Goal: Check status: Check status

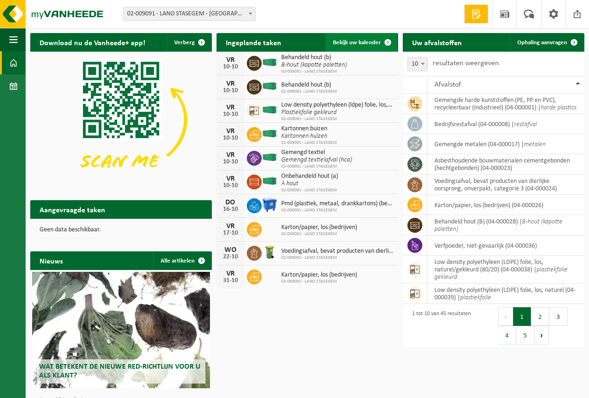
click at [367, 41] on span "Bekijk uw kalender" at bounding box center [357, 43] width 48 height 6
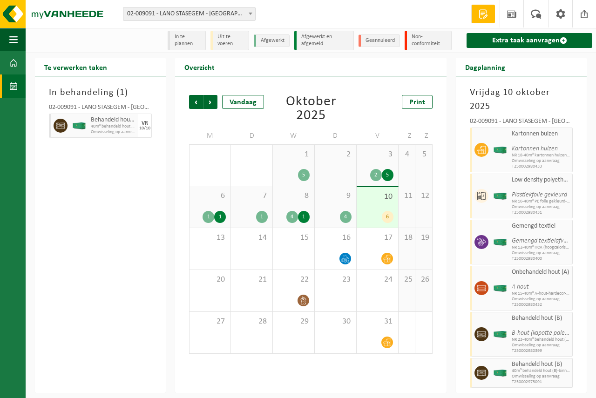
click at [327, 210] on div "9 4" at bounding box center [335, 206] width 41 height 41
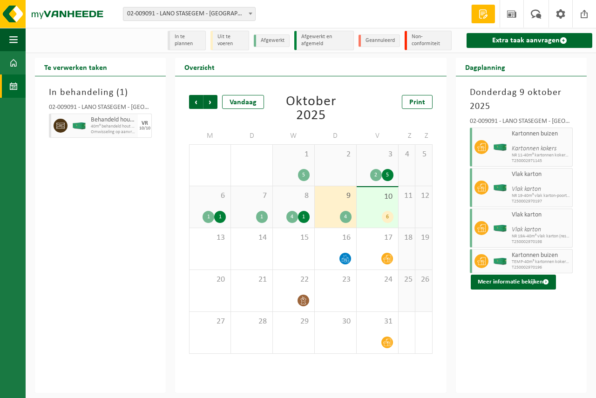
click at [300, 209] on div "8 4 1" at bounding box center [293, 206] width 41 height 41
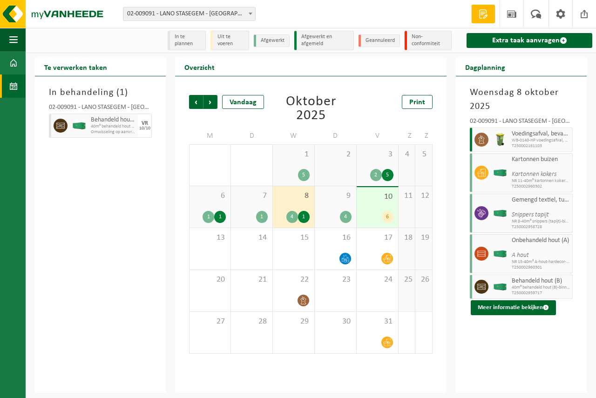
click at [252, 205] on div "7 1" at bounding box center [251, 206] width 41 height 41
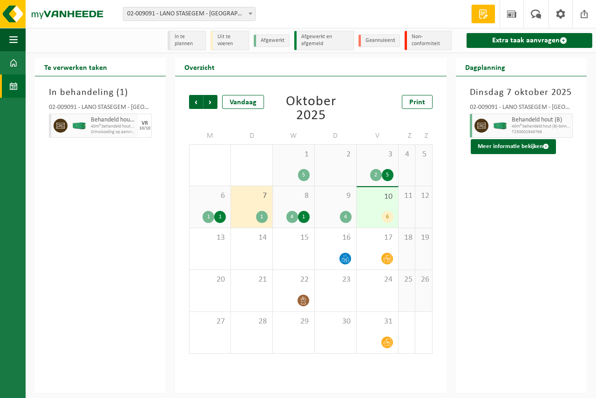
click at [206, 201] on span "6" at bounding box center [210, 196] width 32 height 10
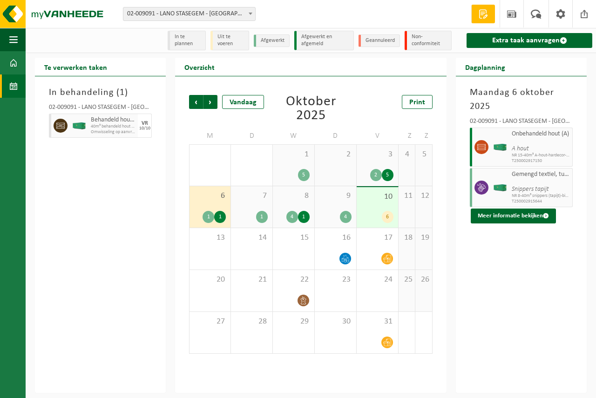
click at [246, 206] on div "7 1" at bounding box center [251, 206] width 41 height 41
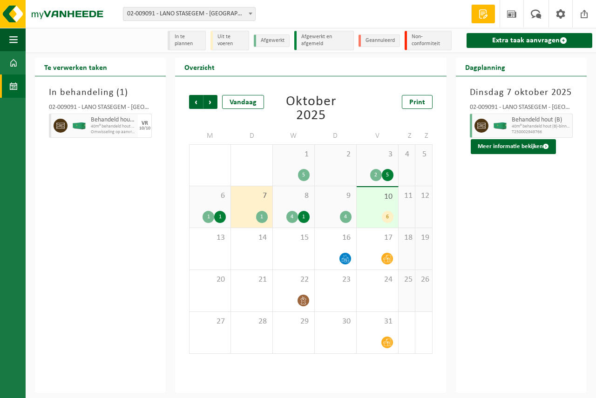
click at [282, 205] on div "8 4 1" at bounding box center [293, 206] width 41 height 41
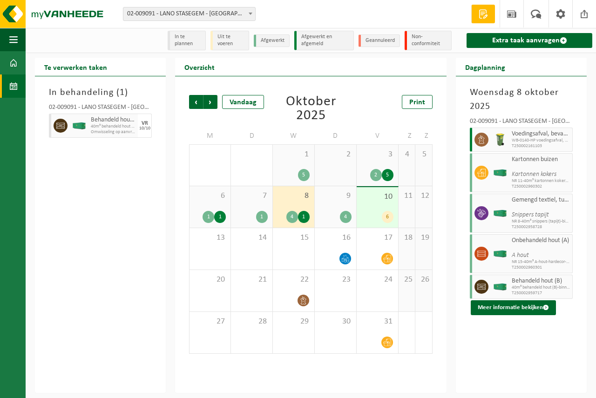
click at [252, 204] on div "7 1" at bounding box center [251, 206] width 41 height 41
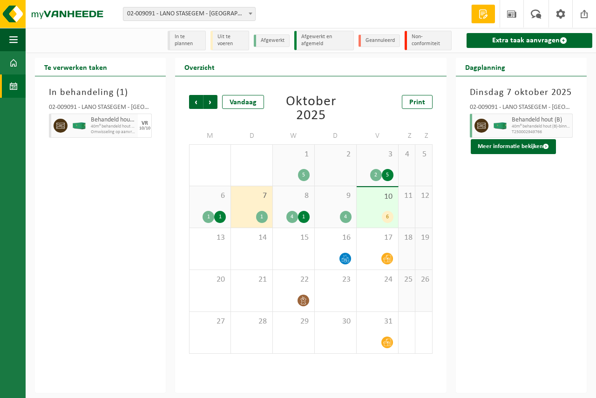
click at [212, 203] on div "6 1 1" at bounding box center [209, 206] width 41 height 41
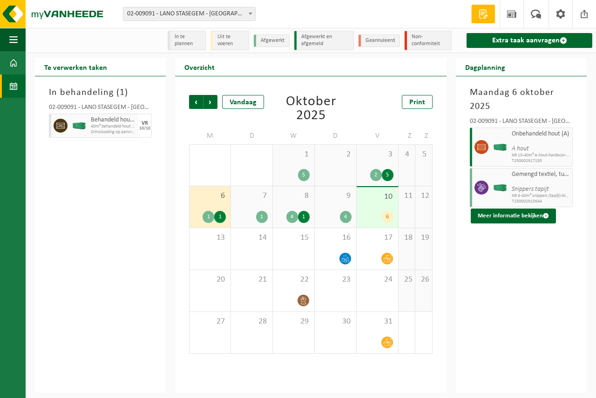
click at [376, 169] on div "2" at bounding box center [376, 175] width 12 height 12
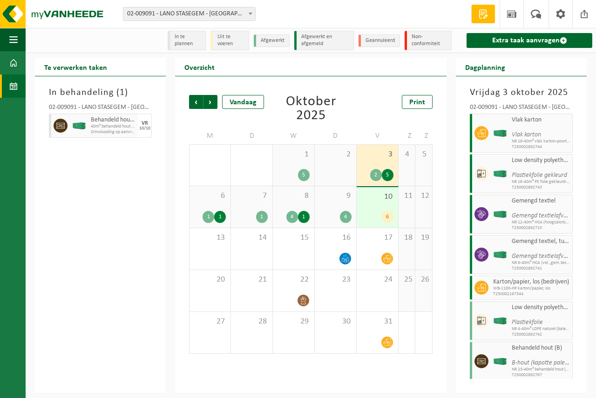
click at [375, 208] on div "10 6" at bounding box center [376, 207] width 41 height 40
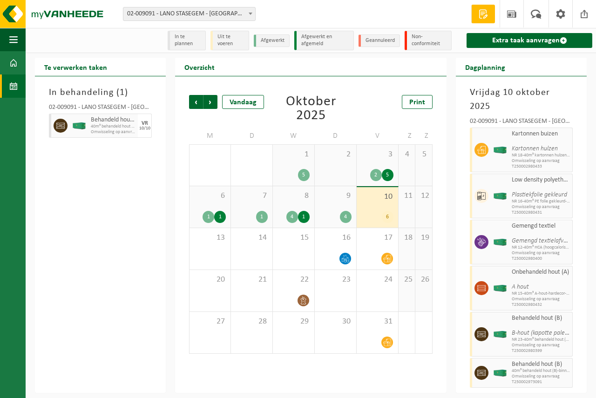
click at [348, 210] on div "9 4" at bounding box center [335, 206] width 41 height 41
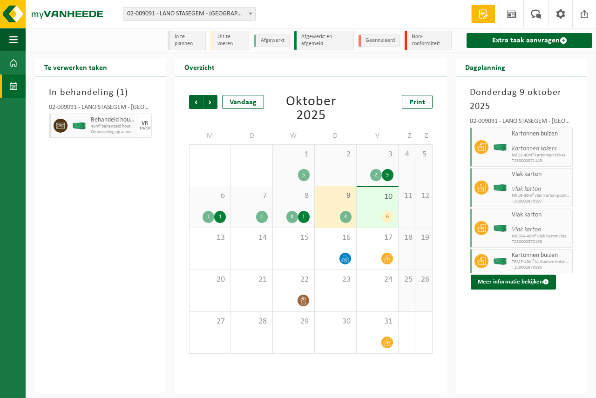
click at [301, 202] on div "8 4 1" at bounding box center [293, 206] width 41 height 41
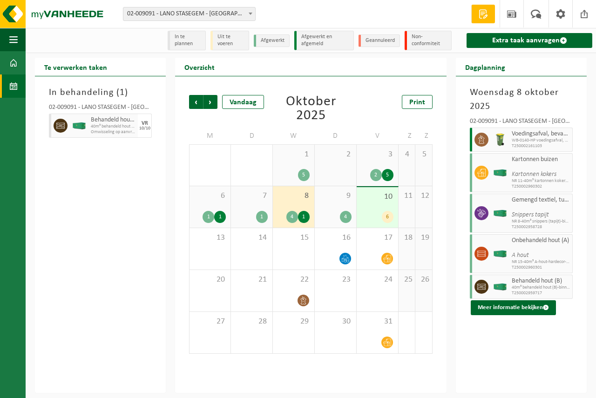
click at [374, 210] on div "10 6" at bounding box center [376, 207] width 41 height 40
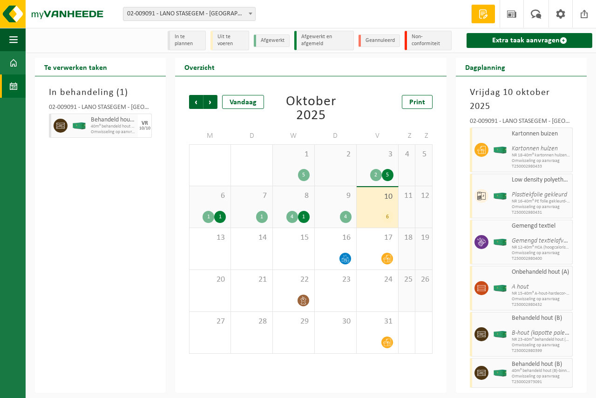
click at [283, 207] on div "8 4 1" at bounding box center [293, 206] width 41 height 41
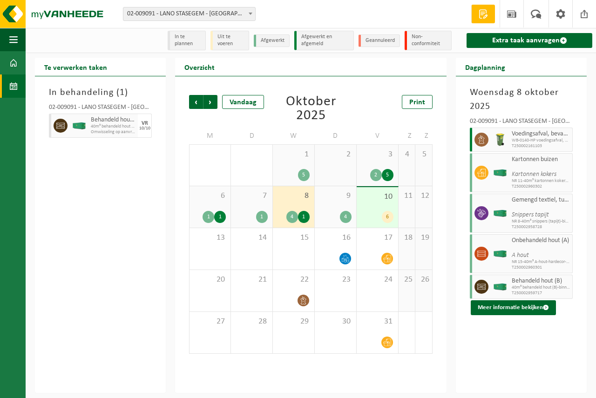
click at [249, 204] on div "7 1" at bounding box center [251, 206] width 41 height 41
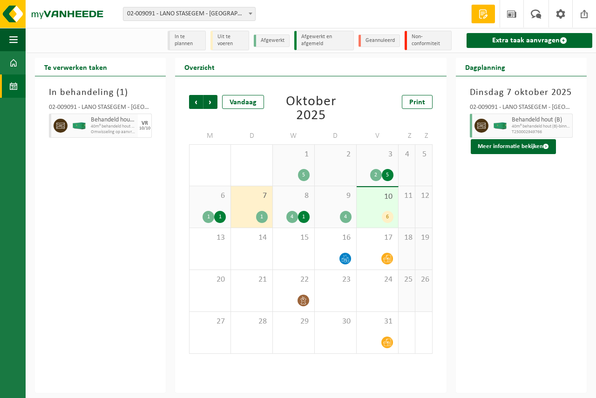
click at [214, 206] on div "6 1 1" at bounding box center [209, 206] width 41 height 41
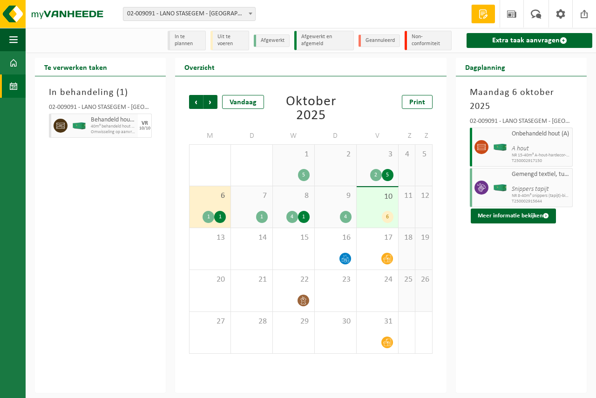
click at [251, 203] on div "7 1" at bounding box center [251, 206] width 41 height 41
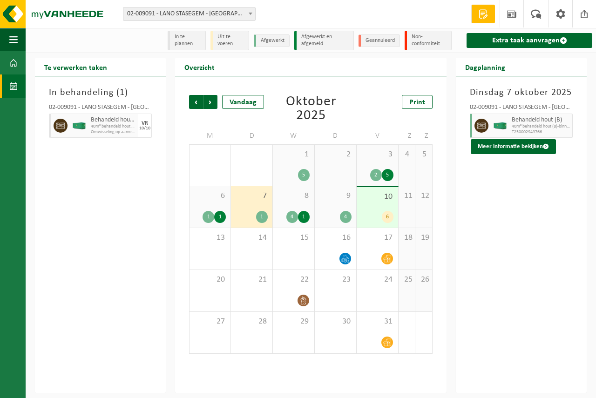
click at [378, 208] on div "10 6" at bounding box center [376, 207] width 41 height 40
